Goal: Task Accomplishment & Management: Manage account settings

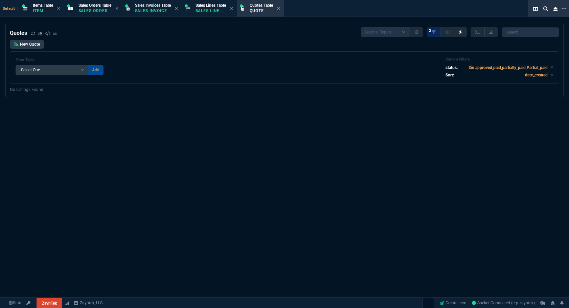
select select "4: SHAD"
select select
click at [273, 11] on p "Quote" at bounding box center [260, 10] width 23 height 5
click at [38, 42] on link "New Quote" at bounding box center [27, 44] width 34 height 9
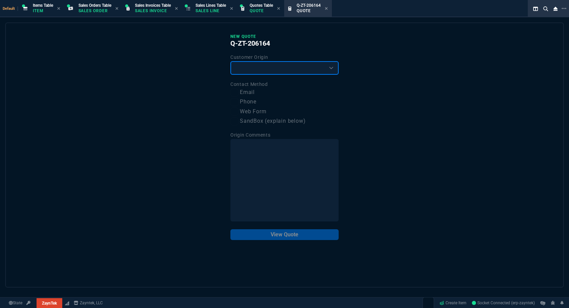
click at [251, 71] on select "Existing Customer Amazon Lead (first order) Website Lead (first order) Called (…" at bounding box center [284, 68] width 108 height 14
select select "existing"
click at [230, 61] on select "Existing Customer Amazon Lead (first order) Website Lead (first order) Called (…" at bounding box center [284, 68] width 108 height 14
click at [250, 94] on label "Email" at bounding box center [284, 92] width 108 height 8
click at [238, 94] on input "Email" at bounding box center [234, 93] width 8 height 8
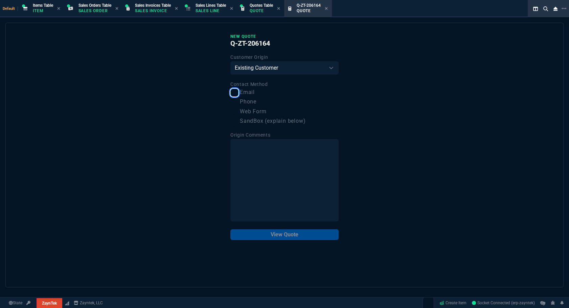
checkbox input "true"
click at [318, 239] on button "View Quote" at bounding box center [284, 234] width 108 height 11
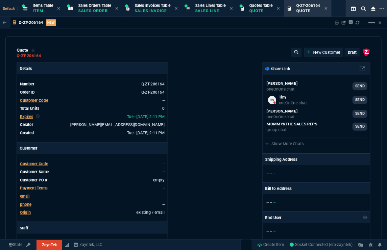
click at [47, 100] on span "Customer Code" at bounding box center [34, 100] width 28 height 5
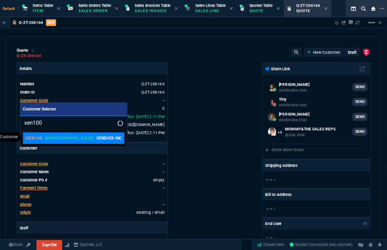
type input "xen100"
click at [71, 142] on link "XEN100 VAHI XENDATA INC" at bounding box center [73, 138] width 101 height 11
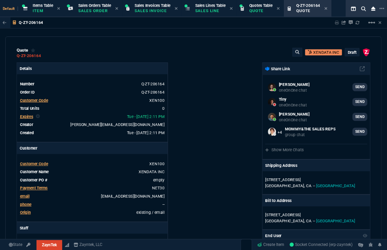
scroll to position [123, 0]
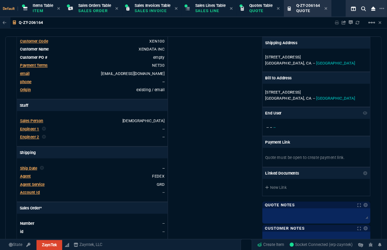
click at [24, 177] on span "Agent" at bounding box center [25, 176] width 11 height 5
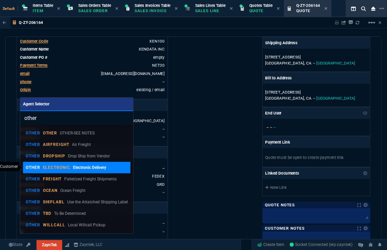
type input "other"
click at [81, 165] on p "Electronic Delivery" at bounding box center [89, 168] width 33 height 6
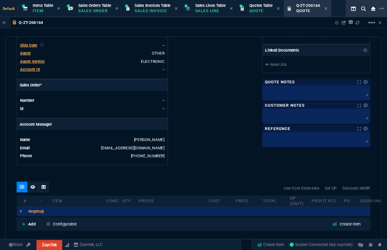
scroll to position [307, 0]
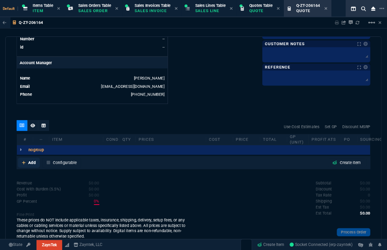
click at [34, 165] on p "Add" at bounding box center [31, 163] width 7 height 6
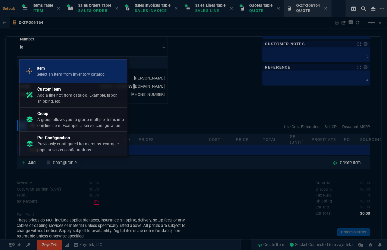
click at [45, 81] on link "Item Select an item from inventory catalog" at bounding box center [73, 71] width 108 height 24
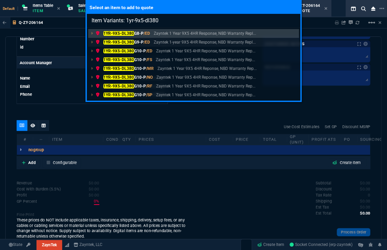
type input "Item Variants: 1yr-9x5-dl380"
click at [136, 40] on p "1YR-9X5-DL380 G9-P /ED" at bounding box center [123, 42] width 54 height 6
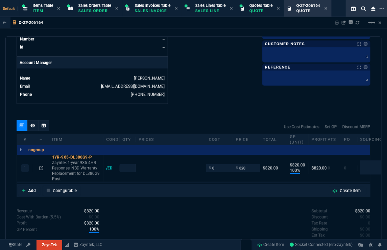
type input "100"
type input "820"
click at [31, 126] on icon at bounding box center [32, 126] width 5 height 4
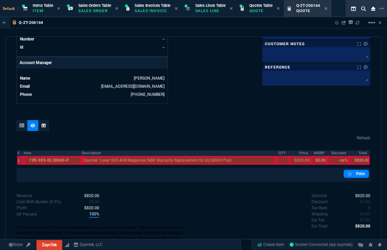
click at [17, 151] on th "#" at bounding box center [20, 153] width 7 height 6
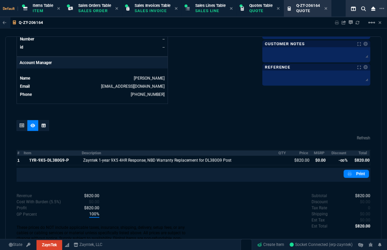
click at [312, 151] on th "MSRP" at bounding box center [319, 153] width 17 height 6
click at [336, 153] on th "Discount" at bounding box center [338, 153] width 22 height 6
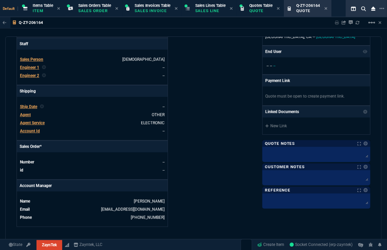
click at [194, 151] on div "ZaynTek, LLC 2609 Technology Dr Suite 200 Plano, TX 75074 Share Link Brian Over…" at bounding box center [282, 52] width 177 height 349
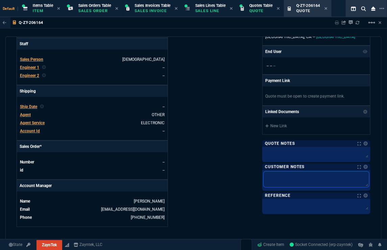
click at [290, 175] on textarea at bounding box center [316, 180] width 105 height 16
paste textarea "Product: HPE DL80 Gen9 Serial number: 2M262500ZJ Product #: 778685-B21 Qty: 1 S…"
type textarea "Product: HPE DL80 Gen9 Serial number: 2M262500ZJ Product #: 778685-B21 Qty: 1 S…"
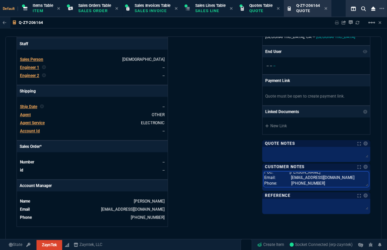
type textarea "Product: HPE DL80 Gen9 Serial number: 2M262500ZJ Product #: 778685-B21 Qty: 1 S…"
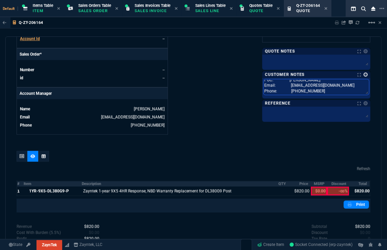
type textarea "Product: HPE DL80 Gen9 Serial number: 2M262500ZJ Product #: 778685-B21 Qty: 1 S…"
click at [364, 74] on link at bounding box center [366, 75] width 4 height 4
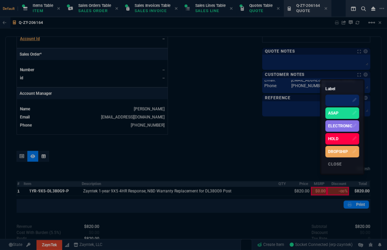
click at [339, 125] on div "ELECTRONIC" at bounding box center [340, 126] width 24 height 6
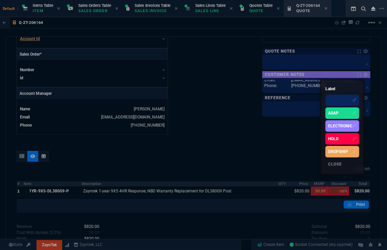
click at [205, 95] on div at bounding box center [193, 125] width 387 height 250
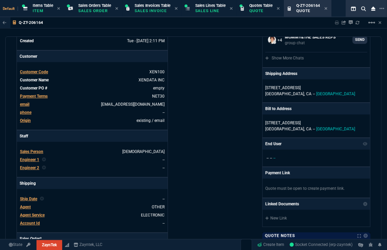
scroll to position [0, 0]
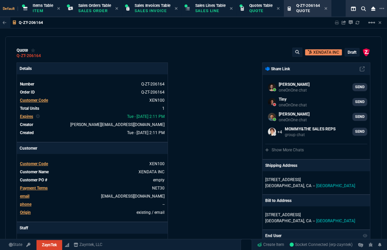
click at [352, 54] on p "draft" at bounding box center [352, 52] width 9 height 5
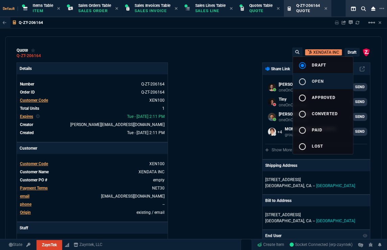
click at [332, 75] on button "radio_button_unchecked open" at bounding box center [323, 81] width 60 height 16
type input "100"
type input "820"
click at [208, 73] on div at bounding box center [193, 125] width 387 height 250
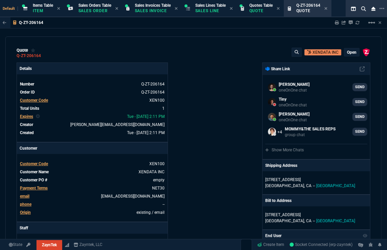
type input "100"
type input "820"
click at [337, 23] on icon at bounding box center [337, 23] width 4 height 4
type input "100"
type input "820"
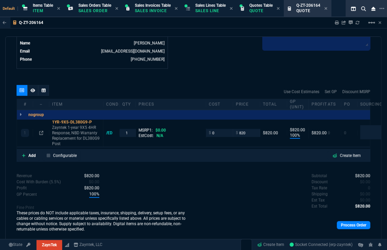
click at [42, 93] on div at bounding box center [43, 90] width 11 height 11
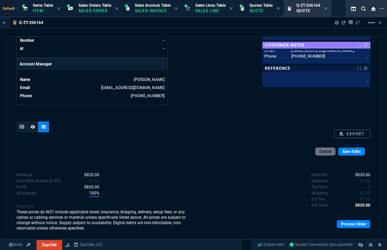
scroll to position [342, 0]
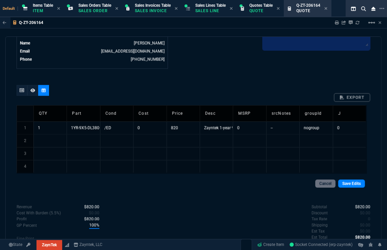
click at [77, 119] on td "Part" at bounding box center [83, 113] width 33 height 16
click at [83, 128] on td "1YR-9X5-DL380G9-P" at bounding box center [83, 128] width 33 height 13
click at [96, 126] on input "1YR-9X5-DL380G9-P" at bounding box center [83, 128] width 33 height 12
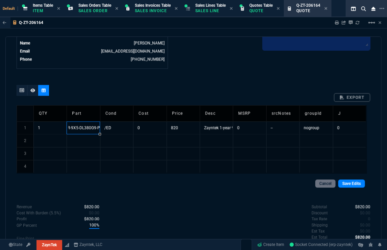
click at [96, 126] on input "1YR-9X5-DL380G9-P" at bounding box center [83, 128] width 33 height 12
click at [78, 143] on td at bounding box center [83, 141] width 33 height 13
click at [78, 142] on td at bounding box center [83, 141] width 33 height 13
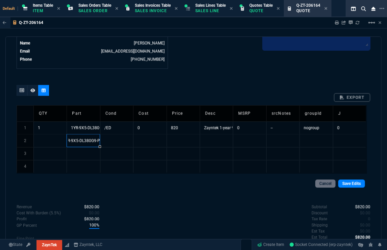
click at [87, 140] on input "1YR-9X5-DL380G9-P" at bounding box center [83, 141] width 33 height 12
type input "1YR-9X5-DL80G9-P"
click at [213, 123] on td "Zayntek 1-year 9X5 4HR Response, NBD Warranty Replacement for DL380G9 Post" at bounding box center [216, 128] width 33 height 13
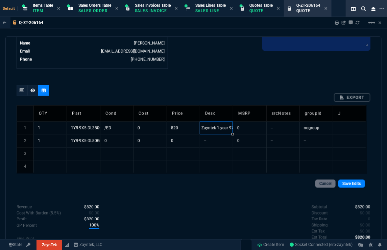
scroll to position [0, 115]
click at [214, 131] on input "Zayntek 1-year 9X5 4HR Response, NBD Warranty Replacement for DL380G9 Post" at bounding box center [216, 128] width 33 height 12
click at [213, 142] on td "--" at bounding box center [216, 141] width 33 height 13
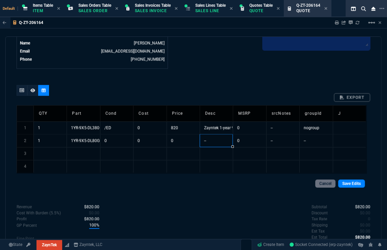
click at [213, 142] on td "--" at bounding box center [216, 141] width 33 height 13
drag, startPoint x: 214, startPoint y: 140, endPoint x: 243, endPoint y: 134, distance: 30.0
click at [214, 140] on input "Zayntek 1-year 9X5 4HR Response, NBD Warranty Replacement for DL380G9 Post" at bounding box center [216, 141] width 33 height 12
type input "Zayntek 1-year 9X5 4HR Response, NBD Warranty Replacement for DL80G9 Post"
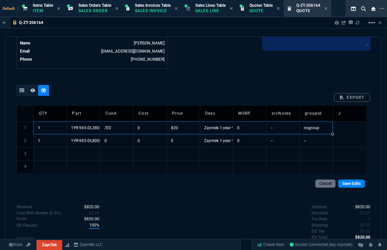
drag, startPoint x: 53, startPoint y: 127, endPoint x: 326, endPoint y: 122, distance: 272.2
click at [326, 122] on tr "1 1 1YR-9X5-DL380G9-P /ED 0 820 Zayntek 1-year 9X5 4HR Response, NBD Warranty R…" at bounding box center [192, 128] width 350 height 13
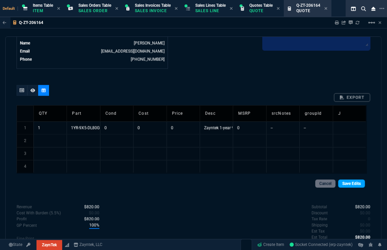
click at [347, 181] on link "Save Edits" at bounding box center [351, 184] width 27 height 8
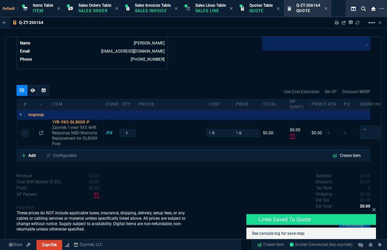
type input "0"
drag, startPoint x: 39, startPoint y: 133, endPoint x: 51, endPoint y: 137, distance: 12.2
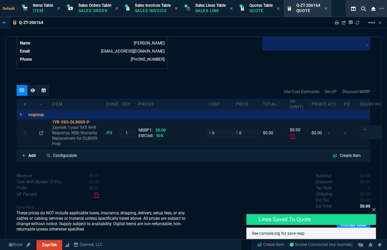
click at [39, 133] on icon at bounding box center [41, 133] width 4 height 4
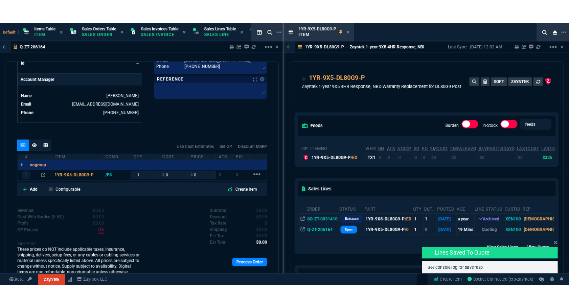
scroll to position [272, 0]
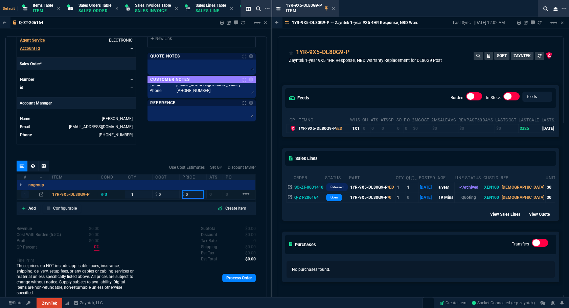
click at [187, 190] on input "0" at bounding box center [192, 194] width 21 height 8
type input "325"
click at [206, 146] on div "quote Q-ZT-206164 XENDATA INC open ZaynTek, LLC 2609 Technology Dr Suite 200 Pl…" at bounding box center [135, 168] width 261 height 262
type input "325"
type input "100"
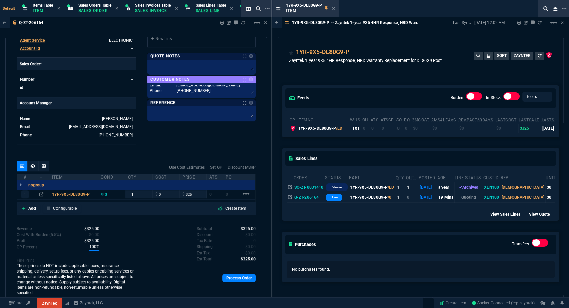
type input "325"
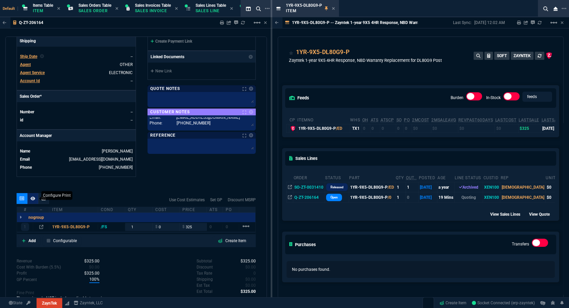
click at [34, 196] on icon at bounding box center [32, 198] width 5 height 4
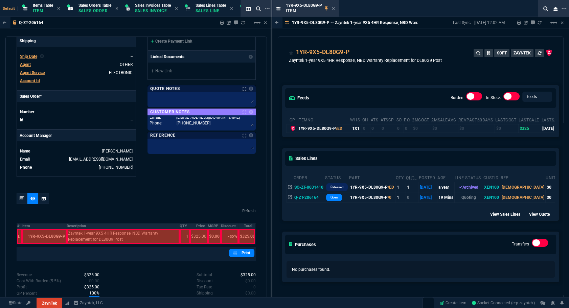
click at [17, 223] on th "#" at bounding box center [19, 226] width 5 height 6
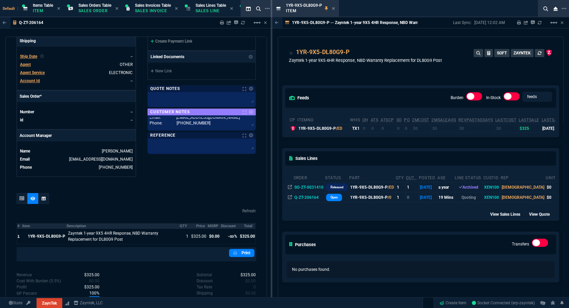
click at [208, 223] on th "MSRP" at bounding box center [214, 226] width 13 height 6
click at [230, 223] on th "Discount" at bounding box center [230, 226] width 18 height 6
click at [209, 186] on div "quote Q-ZT-206164 XENDATA INC open ZaynTek, LLC 2609 Technology Dr Suite 200 Pl…" at bounding box center [135, 168] width 261 height 262
drag, startPoint x: 332, startPoint y: 7, endPoint x: 332, endPoint y: 11, distance: 4.1
click at [332, 7] on icon at bounding box center [333, 8] width 3 height 3
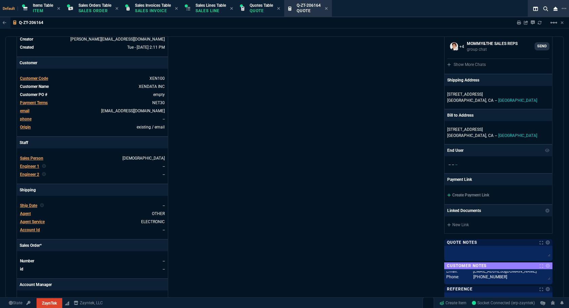
scroll to position [0, 0]
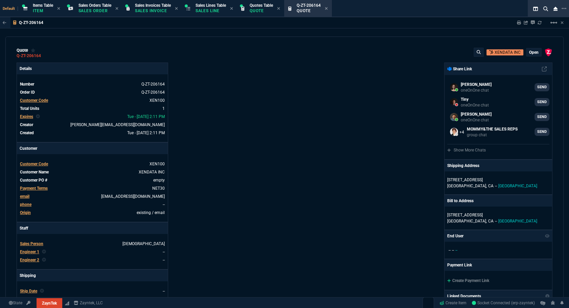
click at [516, 21] on div "Sharing Q-ZT-206164 Link Dev Link Share on Teams linear_scale" at bounding box center [535, 22] width 55 height 11
click at [517, 21] on icon at bounding box center [519, 23] width 4 height 4
click at [328, 9] on icon at bounding box center [326, 8] width 3 height 4
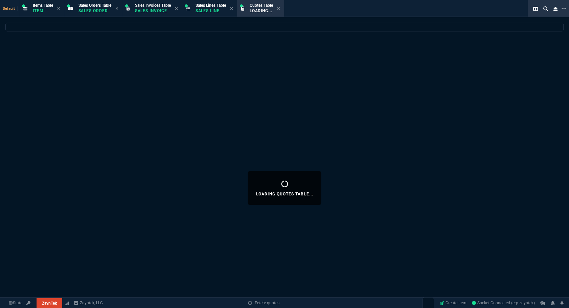
select select
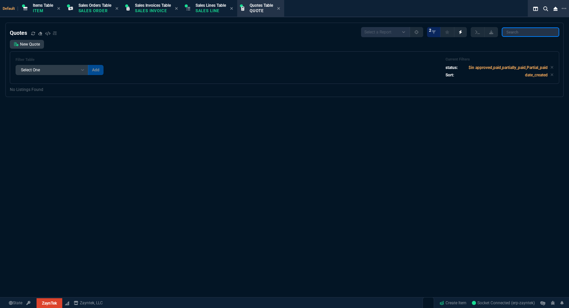
click at [521, 34] on input "search" at bounding box center [529, 31] width 57 height 9
paste input "106847"
type input "106847"
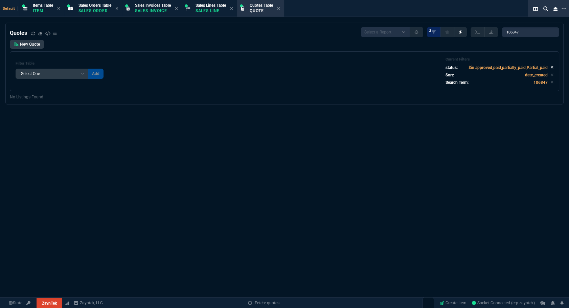
click at [550, 69] on icon at bounding box center [551, 67] width 3 height 4
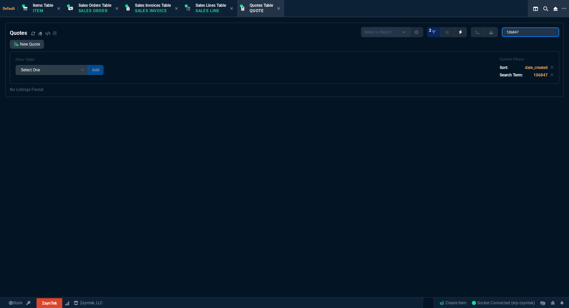
click at [534, 31] on input "106847" at bounding box center [529, 31] width 57 height 9
click at [550, 32] on input "106847" at bounding box center [529, 31] width 57 height 9
click at [549, 32] on input "106847" at bounding box center [529, 31] width 57 height 9
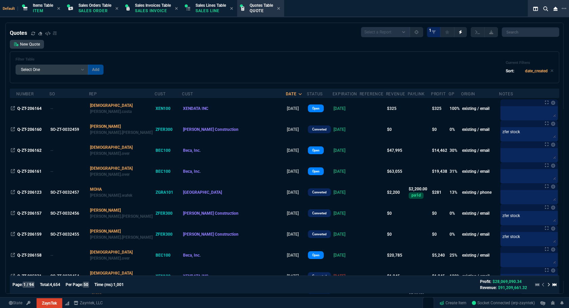
click at [95, 44] on div "New Quote Filter Table Select One Add Filter () creator (creator) Cust (headers…" at bounding box center [284, 61] width 549 height 43
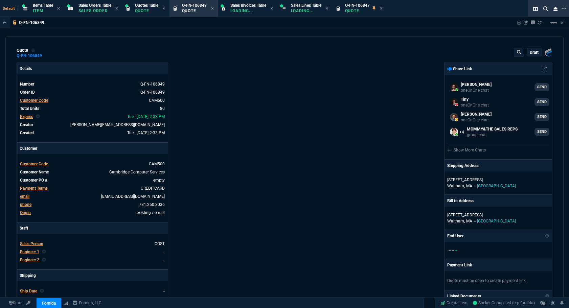
select select "4: SHAD"
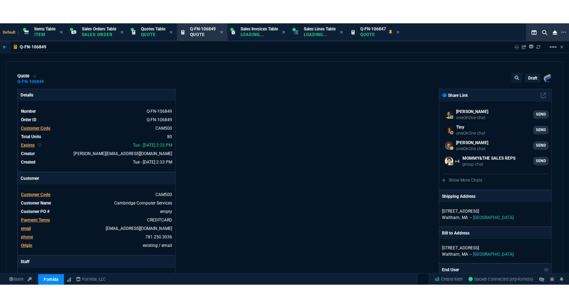
scroll to position [366, 0]
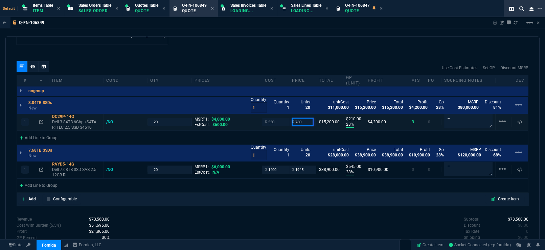
click at [301, 122] on input "760" at bounding box center [302, 122] width 21 height 8
type input "695"
click at [304, 171] on input "1945" at bounding box center [302, 170] width 21 height 8
type input "695"
type input "21"
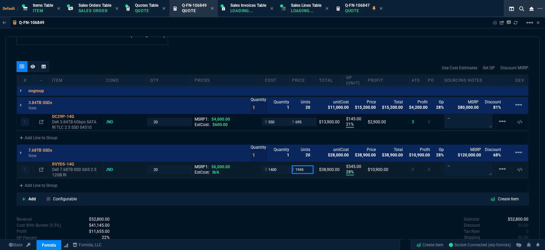
type input "145"
type input "83"
type input "169"
type input "1695"
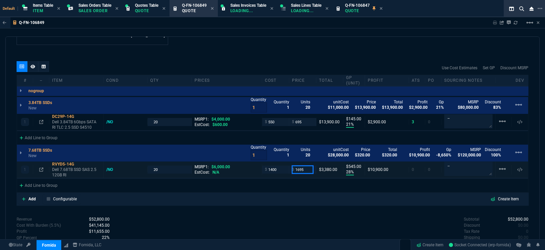
type input "-728"
type input "-1231"
type input "97"
type input "1695"
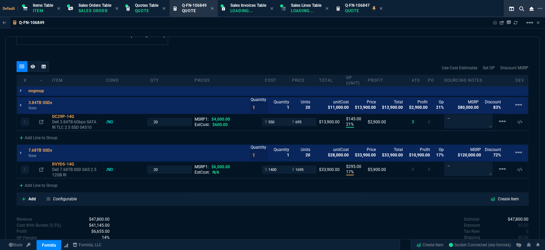
type input "17"
type input "295"
type input "72"
click at [318, 59] on div "quote Q-FN-106849 draft Fornida, LLC [STREET_ADDRESS] Details Number Q-FN-10684…" at bounding box center [272, 143] width 534 height 213
click at [294, 205] on div "quote Q-FN-106849 draft Fornida, LLC [STREET_ADDRESS] Details Number Q-FN-10684…" at bounding box center [272, 143] width 534 height 213
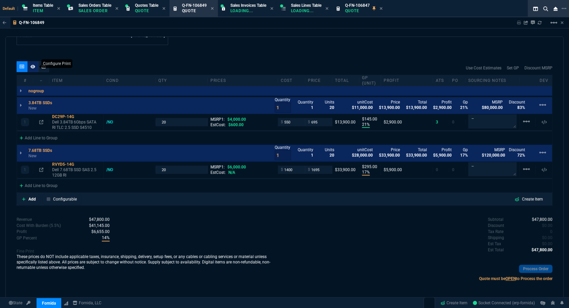
click at [31, 65] on icon at bounding box center [32, 67] width 5 height 4
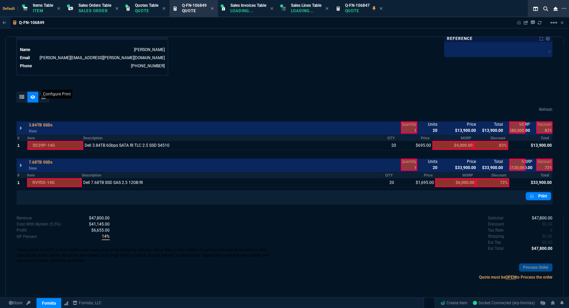
scroll to position [335, 0]
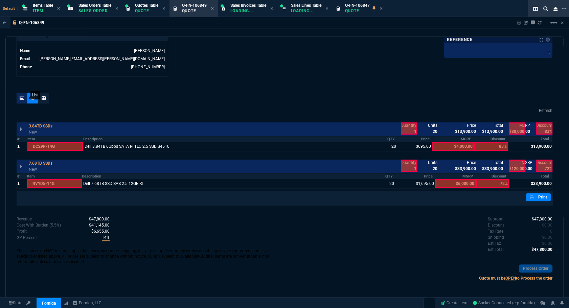
click at [21, 96] on icon at bounding box center [22, 98] width 5 height 4
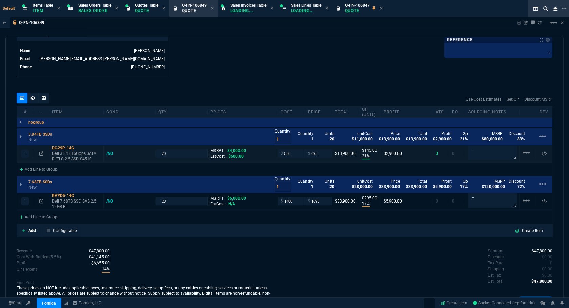
type input "21"
type input "145"
type input "17"
type input "295"
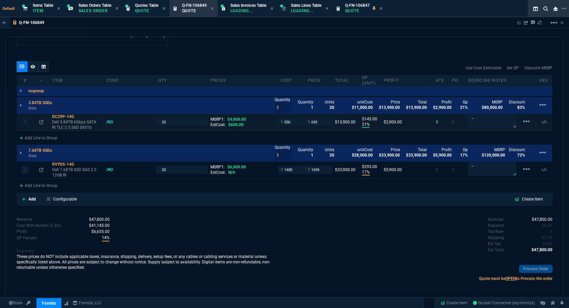
type input "83"
type input "72"
drag, startPoint x: 544, startPoint y: 224, endPoint x: 315, endPoint y: 35, distance: 296.8
click at [544, 224] on span "$0.00" at bounding box center [547, 225] width 10 height 5
click at [392, 238] on div "Subtotal $47,800.00 Discount $500.00 Tax Rate 0 Shipping $0.00 Est Tax $0.00 Es…" at bounding box center [418, 234] width 268 height 37
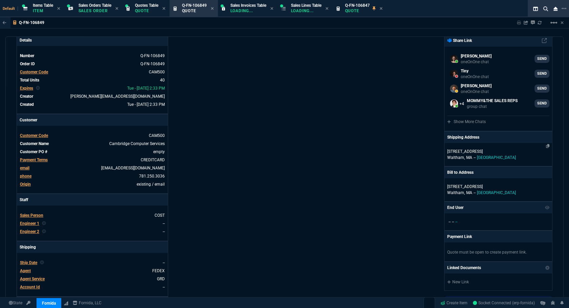
scroll to position [0, 0]
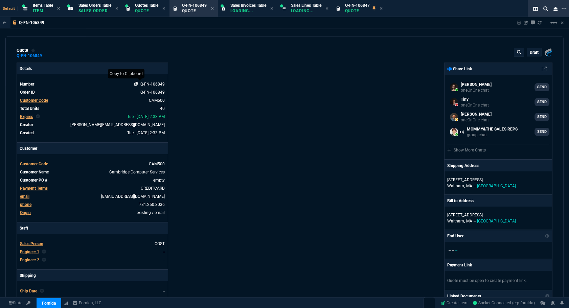
click at [135, 82] on icon at bounding box center [136, 84] width 4 height 4
click at [382, 7] on icon at bounding box center [380, 8] width 3 height 3
click at [214, 6] on icon at bounding box center [212, 8] width 3 height 4
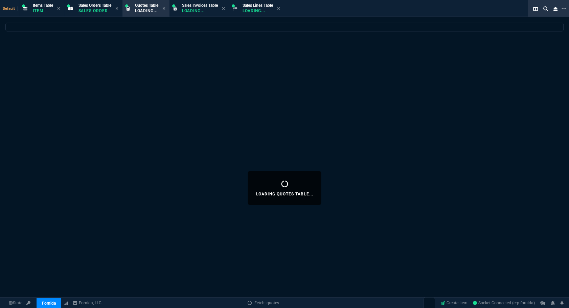
select select
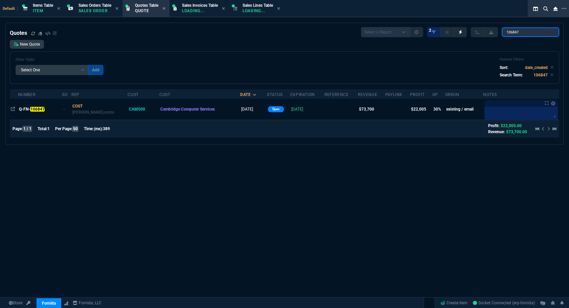
click at [535, 33] on input "106847" at bounding box center [529, 31] width 57 height 9
type input "1"
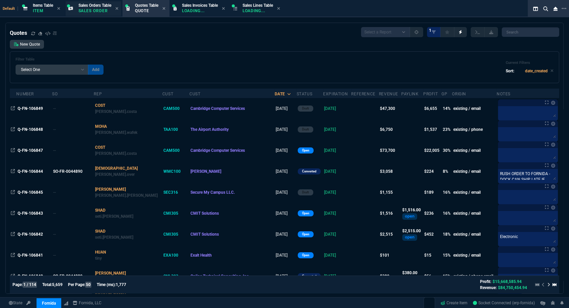
click at [87, 8] on p "Sales Order" at bounding box center [94, 10] width 33 height 5
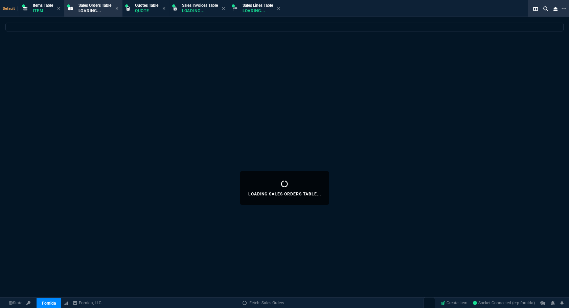
select select
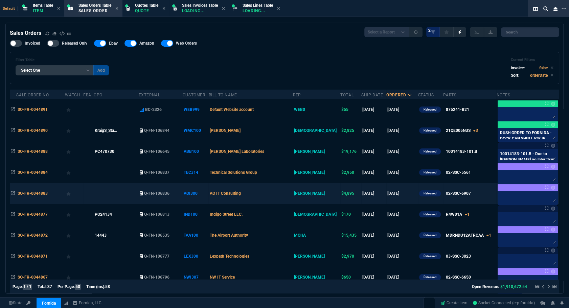
scroll to position [61, 0]
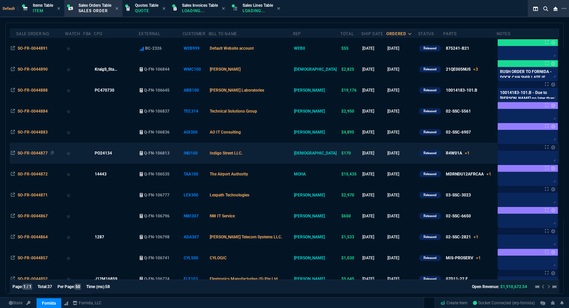
click at [38, 151] on span "SO-FR-0044877" at bounding box center [33, 153] width 30 height 5
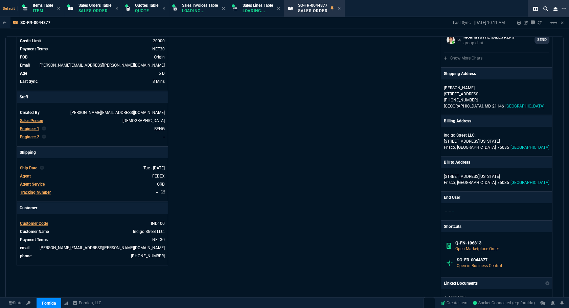
scroll to position [0, 0]
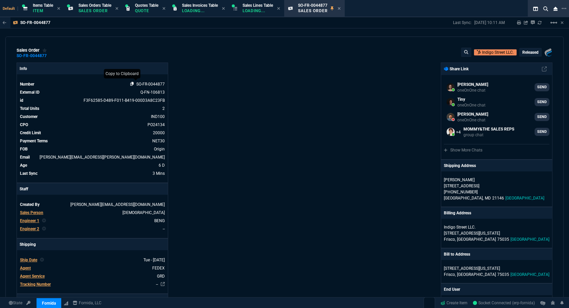
click at [130, 85] on icon at bounding box center [132, 84] width 4 height 4
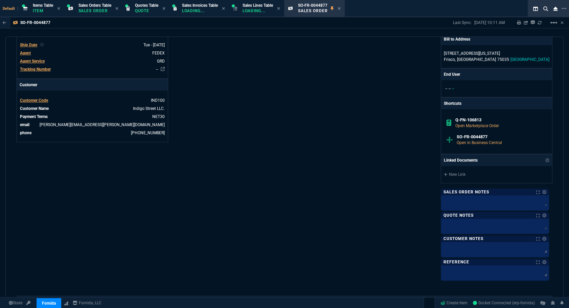
scroll to position [331, 0]
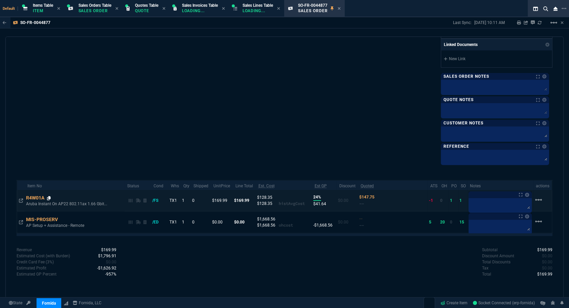
click at [50, 196] on icon at bounding box center [49, 198] width 4 height 4
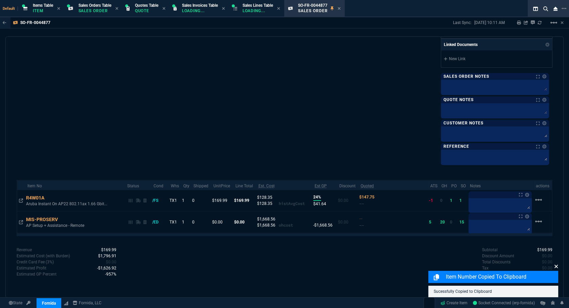
click at [554, 266] on icon at bounding box center [556, 266] width 4 height 5
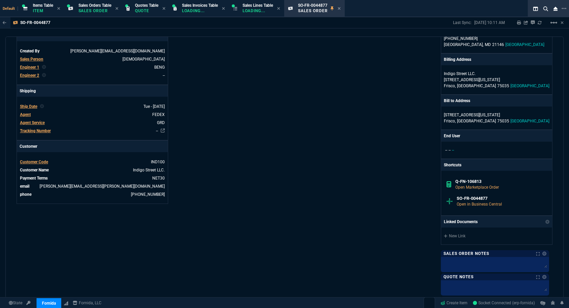
scroll to position [277, 0]
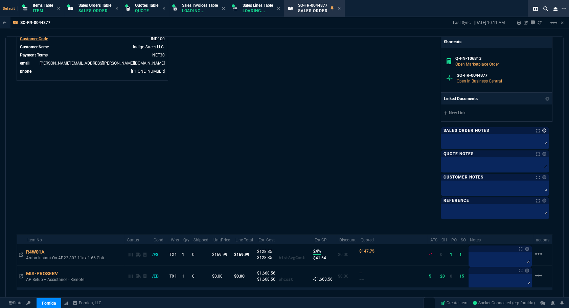
click at [543, 130] on link at bounding box center [544, 130] width 4 height 4
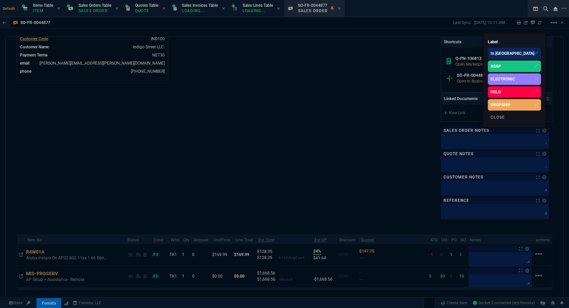
click at [521, 67] on div "ASAP" at bounding box center [513, 66] width 53 height 11
click at [465, 140] on div at bounding box center [284, 154] width 569 height 308
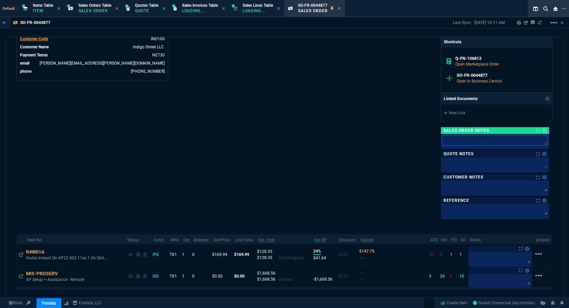
click at [465, 140] on textarea at bounding box center [494, 140] width 105 height 10
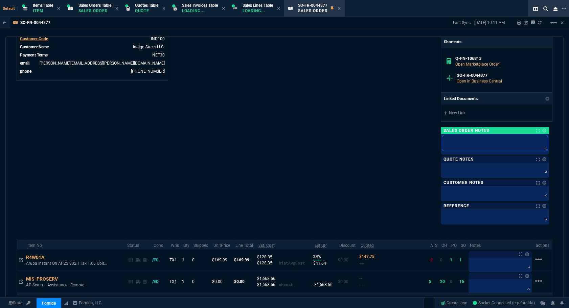
type textarea "d"
type textarea "du"
type textarea "due"
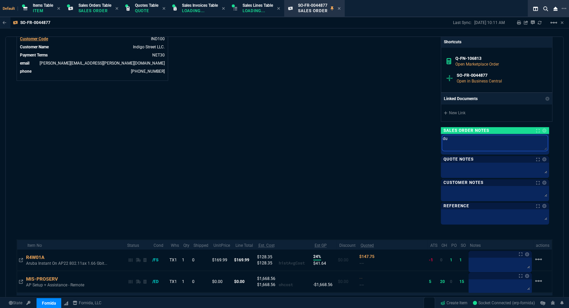
type textarea "due"
type textarea "due 9"
type textarea "due 9/"
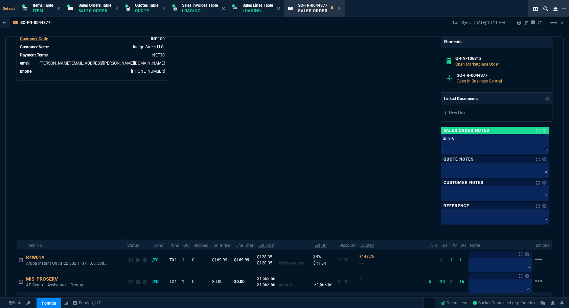
type textarea "due 9/1"
type textarea "due 9/10"
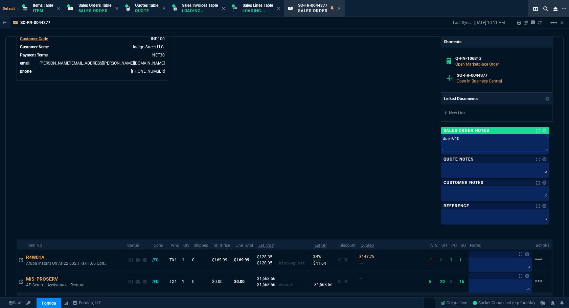
type textarea "due 9/10"
type textarea "due 9/10 -"
type textarea "due 9/10 - sh"
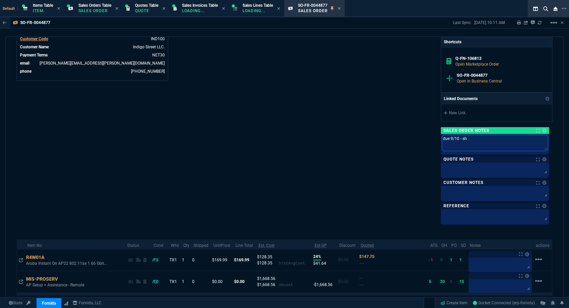
type textarea "due 9/10 - shi"
type textarea "due 9/10 - ship"
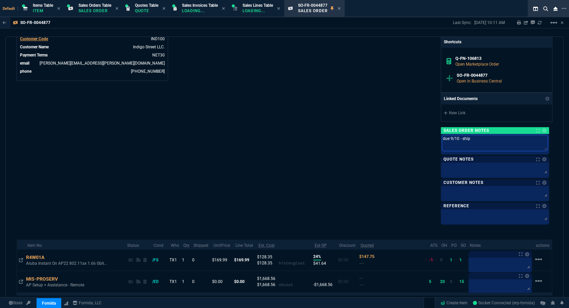
type textarea "due 9/10 - ship"
type textarea "due 9/10 - ship 9"
type textarea "due 9/10 - ship 9/"
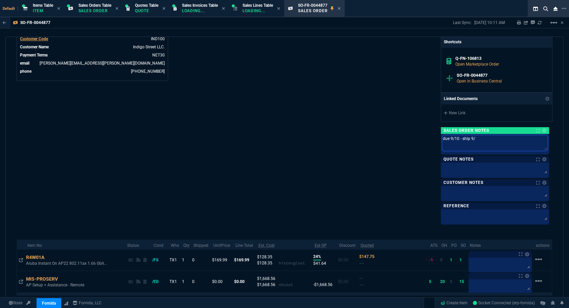
type textarea "due 9/10 - ship 9/1"
type textarea "due 9/10 - ship 9/10"
type textarea "due 9/10 - ship 9/10*"
type textarea "due 9/10 - ship 9/10**"
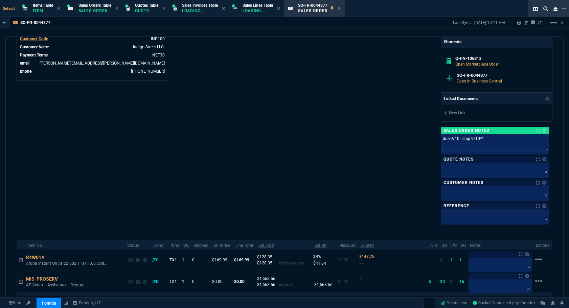
type textarea "due 9/10 - ship 9/10**"
click at [426, 129] on div "Fornida, LLC [STREET_ADDRESS] Share Link [PERSON_NAME] Over oneOnOne chat SEND …" at bounding box center [418, 4] width 268 height 437
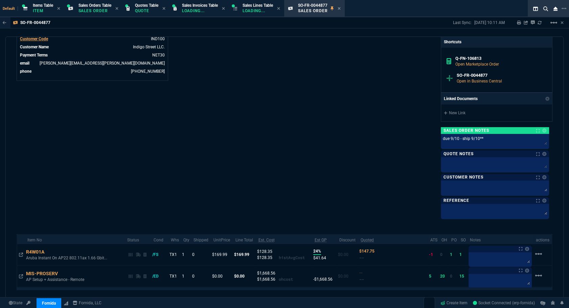
scroll to position [331, 0]
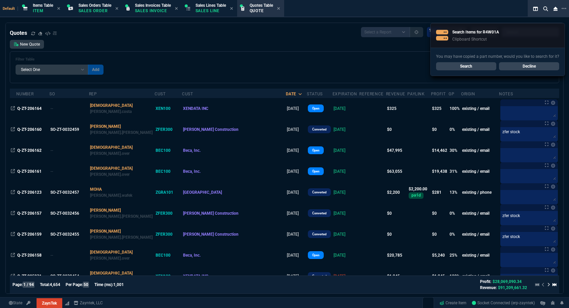
select select "4: SHAD"
select select
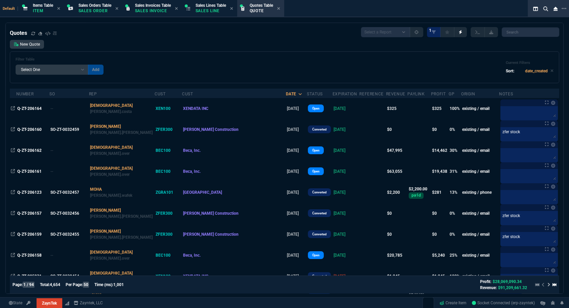
click at [66, 52] on div "Filter Table Select One Add Filter () creator (creator) Cust (headers.customerN…" at bounding box center [284, 67] width 549 height 32
click at [219, 9] on p "Sales Line" at bounding box center [210, 10] width 30 height 5
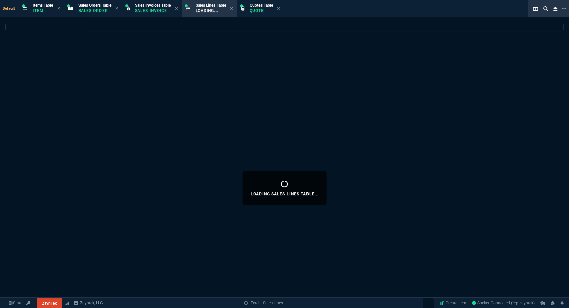
select select
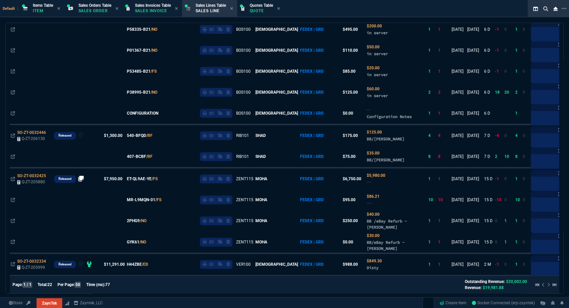
scroll to position [336, 0]
